Goal: Find specific page/section: Find specific page/section

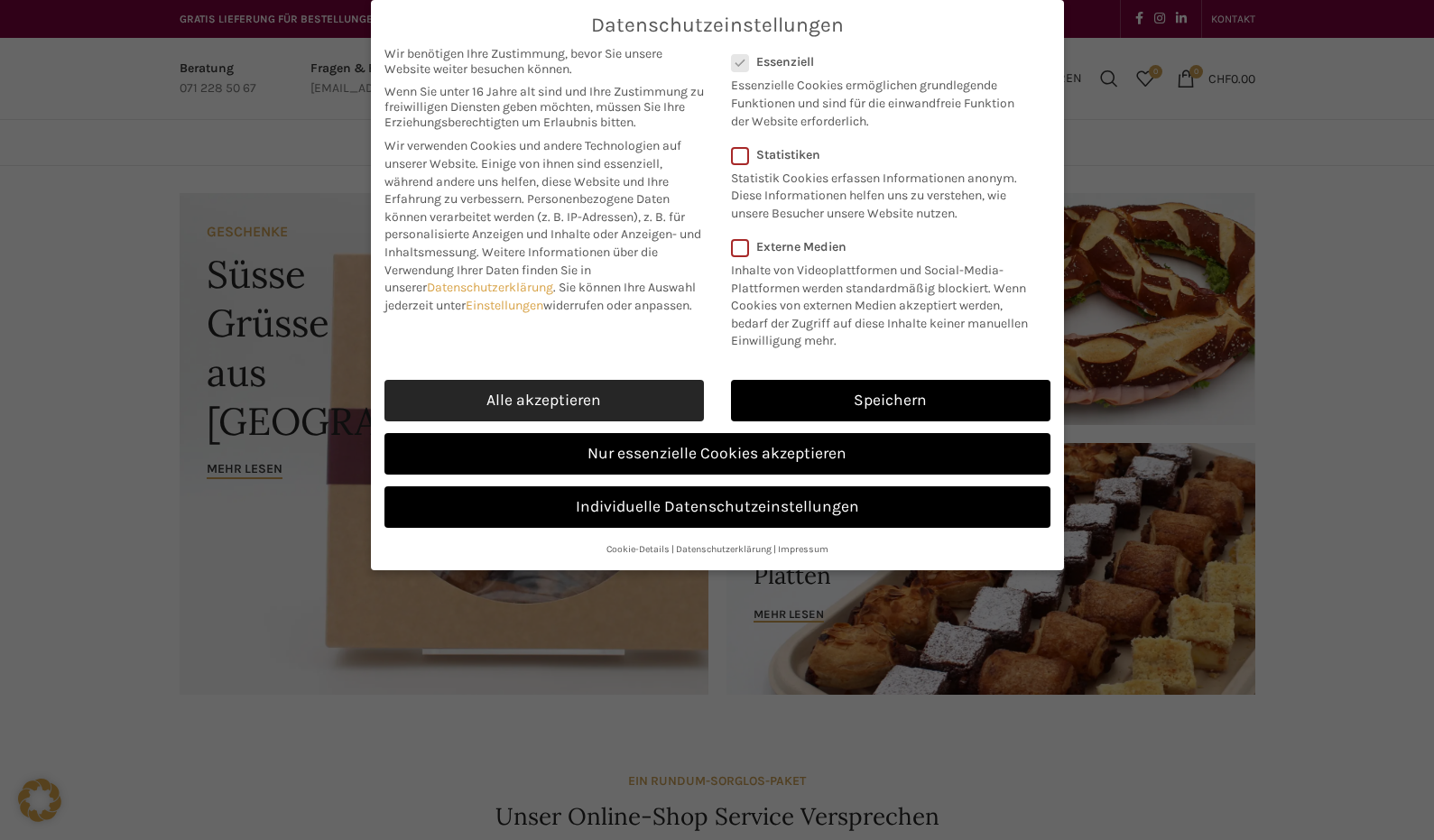
click at [548, 400] on link "Alle akzeptieren" at bounding box center [544, 400] width 320 height 41
checkbox input "true"
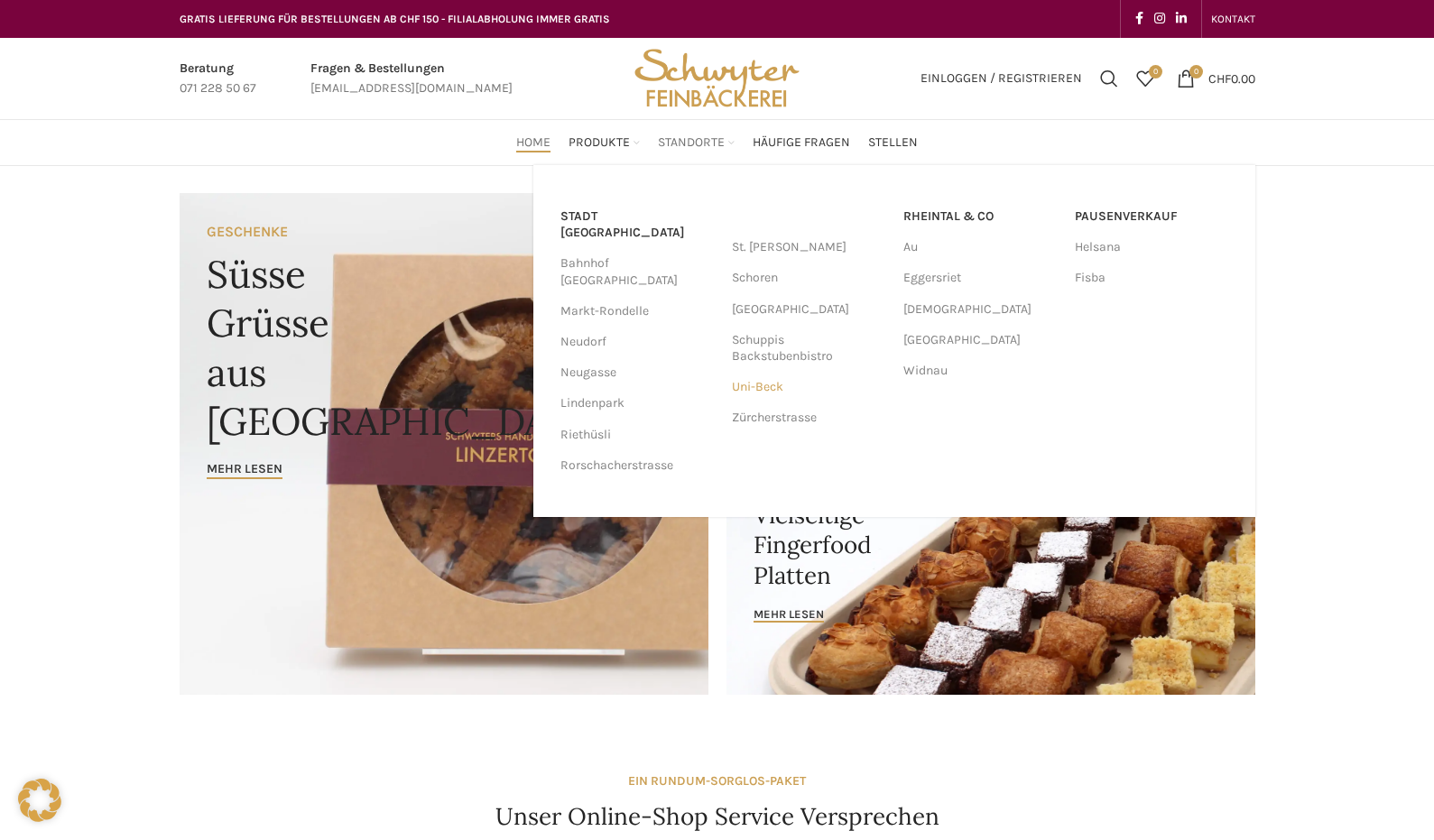
click at [767, 387] on link "Uni-Beck" at bounding box center [808, 387] width 153 height 31
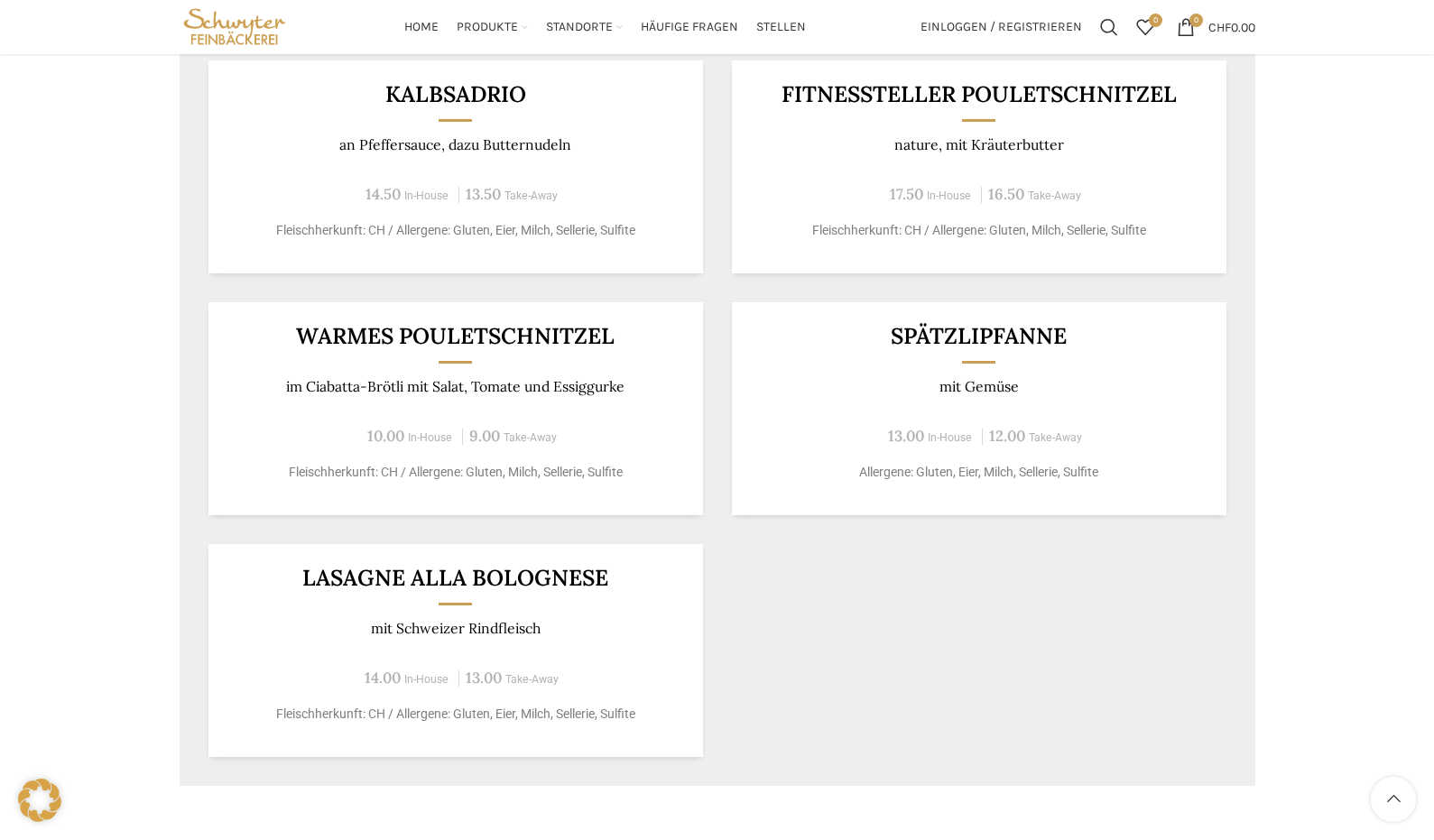
scroll to position [812, 0]
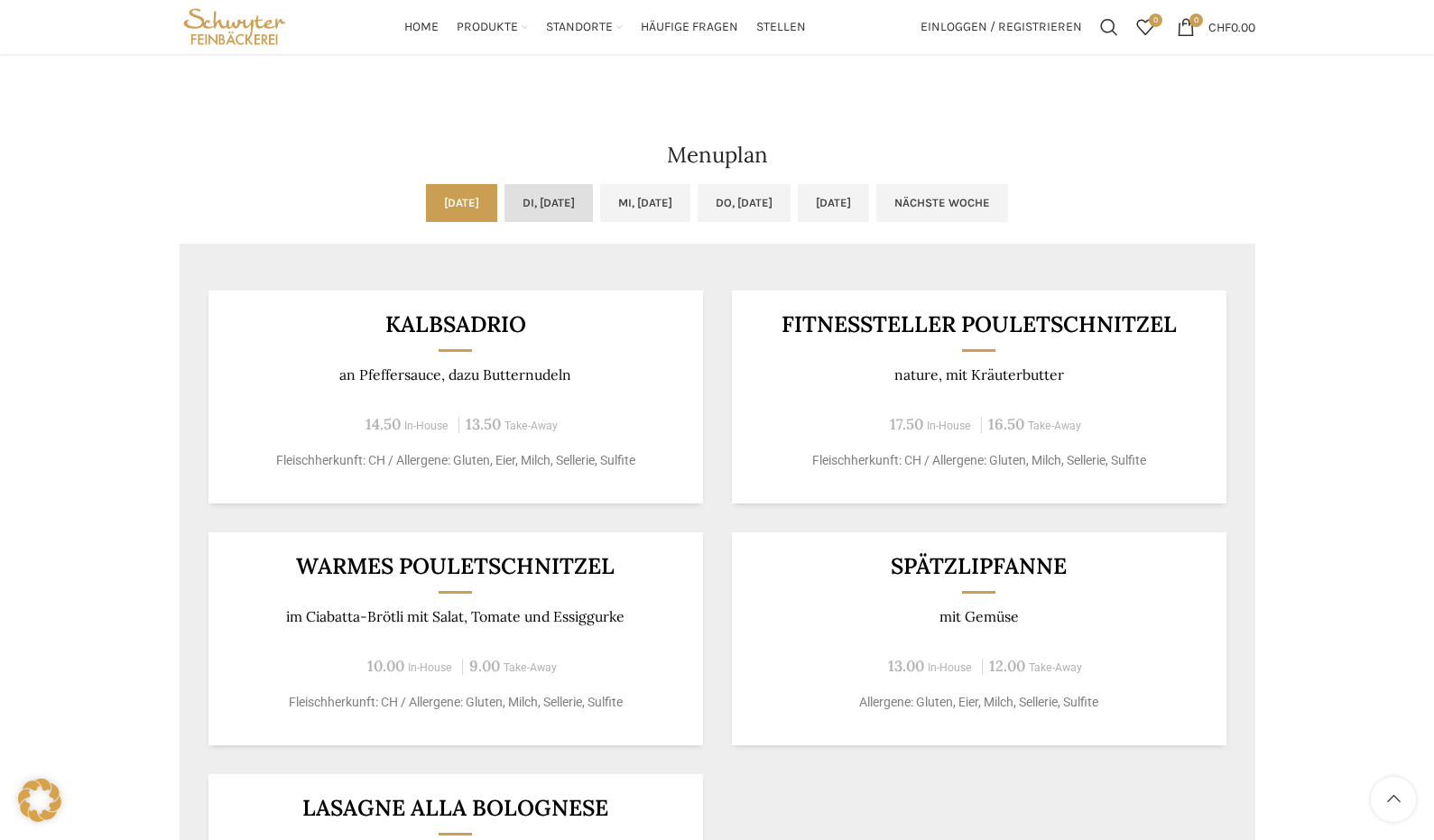
click at [504, 200] on link "Di, 02.09.2025" at bounding box center [548, 203] width 88 height 38
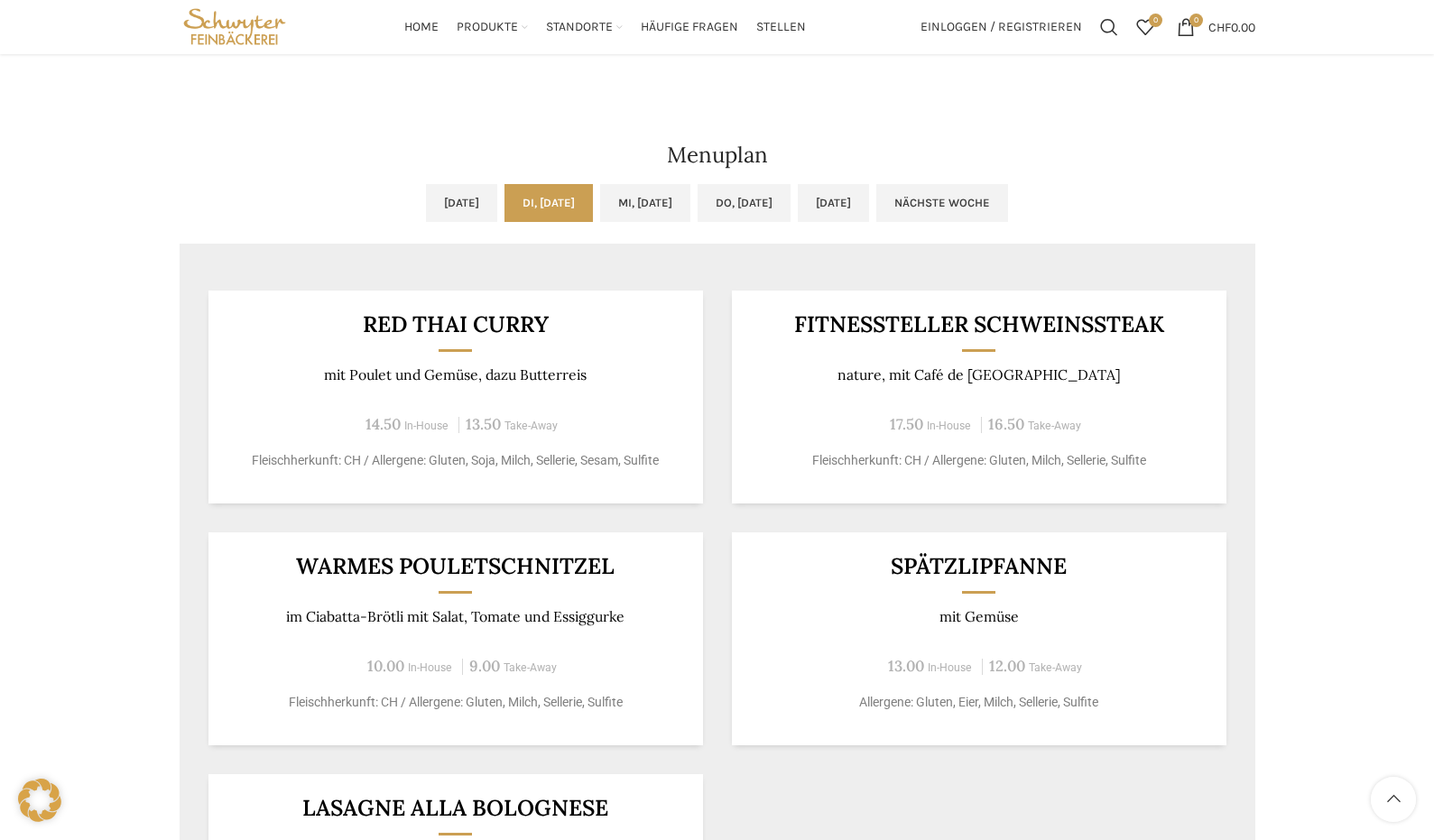
click at [237, 765] on div "RED THAI CURRY mit Poulet und Gemüse, dazu Butterreis 14.50 In-House 13.50 Take…" at bounding box center [717, 639] width 1075 height 754
